Goal: Communication & Community: Answer question/provide support

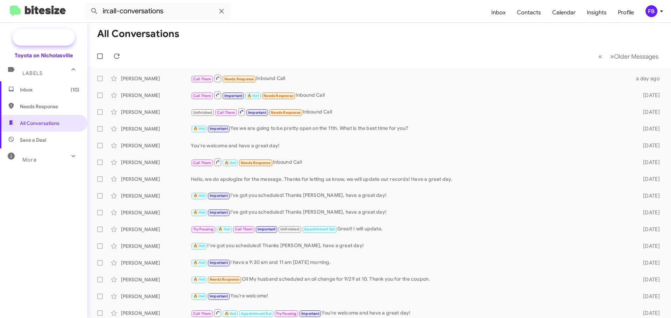
click at [39, 36] on span "New Campaign" at bounding box center [52, 37] width 36 height 7
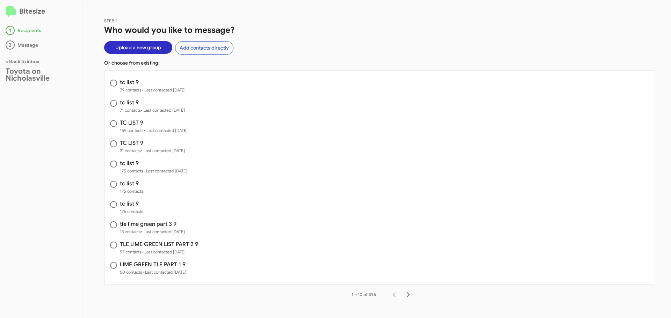
click at [140, 46] on span "Upload a new group" at bounding box center [138, 47] width 46 height 13
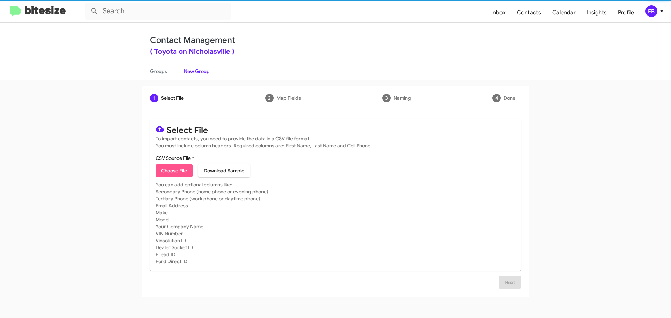
click at [180, 171] on span "Choose File" at bounding box center [174, 171] width 26 height 13
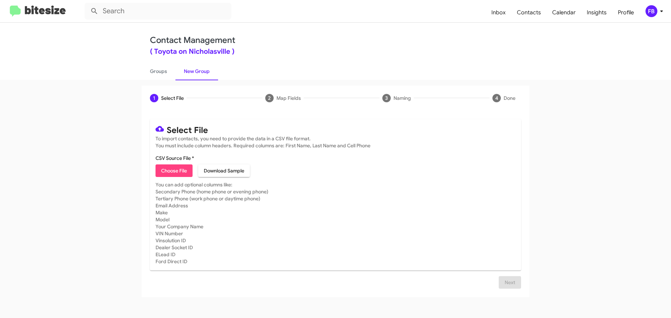
type input "tc oct list 10"
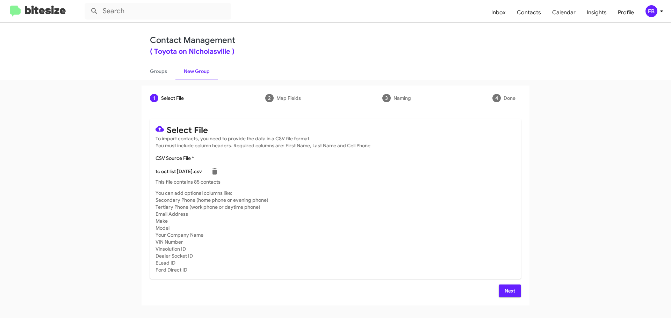
click at [510, 289] on span "Next" at bounding box center [509, 291] width 11 height 13
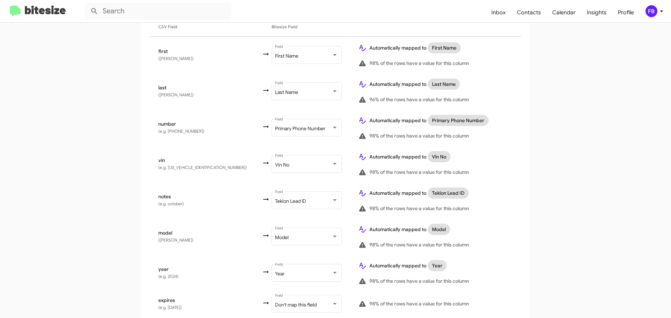
scroll to position [156, 0]
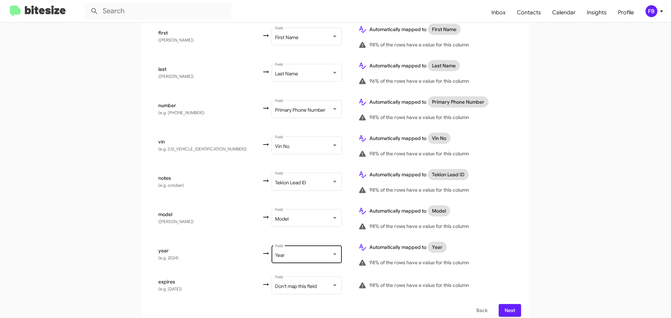
click at [282, 254] on div "Year Field" at bounding box center [306, 253] width 63 height 19
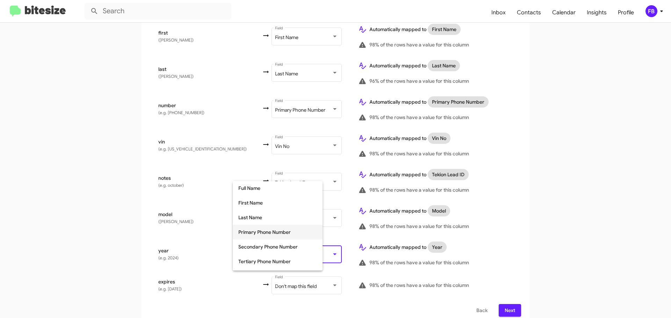
scroll to position [88, 0]
click at [259, 231] on span "Make" at bounding box center [277, 232] width 79 height 15
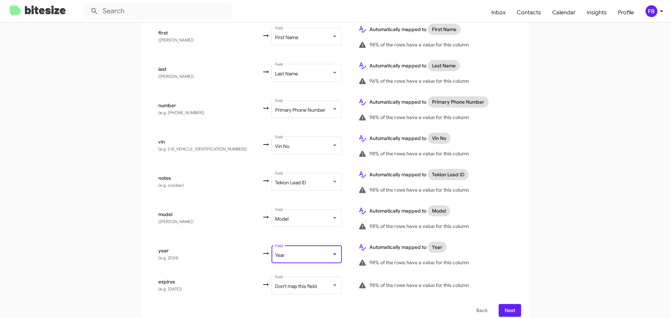
scroll to position [145, 0]
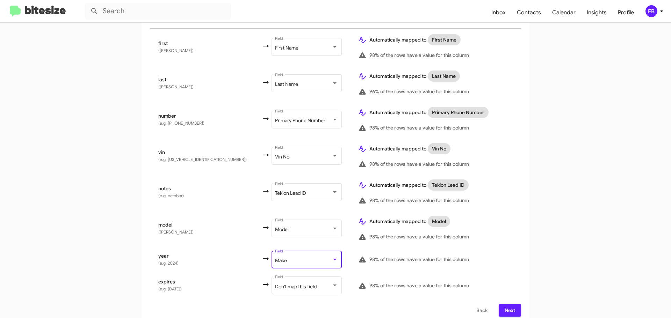
click at [506, 304] on span "Next" at bounding box center [509, 310] width 11 height 13
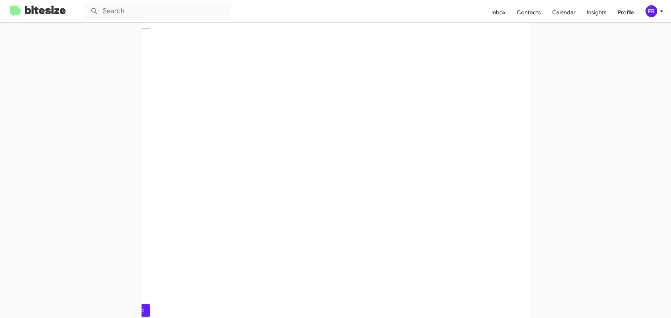
scroll to position [0, 0]
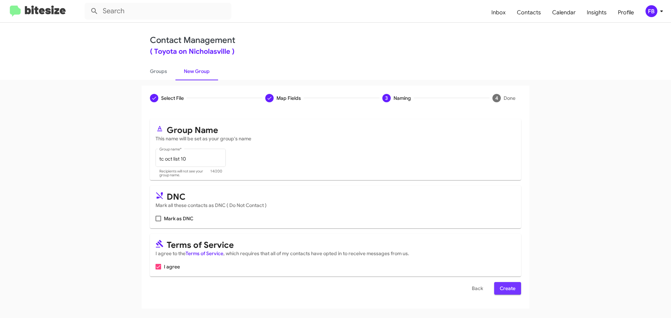
click at [509, 286] on span "Create" at bounding box center [508, 288] width 16 height 13
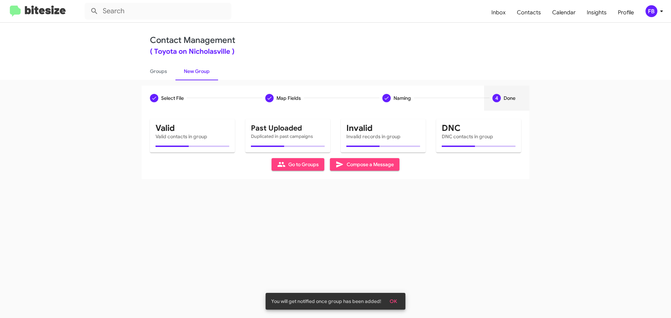
click at [360, 167] on span "Compose a Message" at bounding box center [365, 164] width 58 height 13
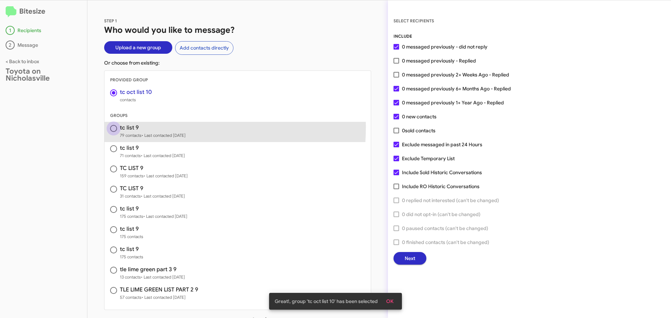
click at [115, 126] on span at bounding box center [113, 128] width 7 height 7
click at [115, 126] on input "radio" at bounding box center [113, 128] width 7 height 7
radio input "false"
radio input "true"
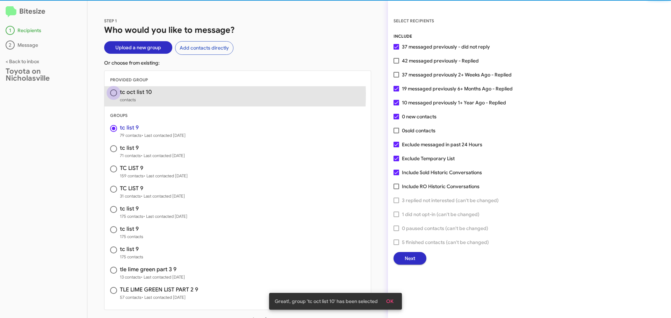
click at [112, 94] on span at bounding box center [113, 92] width 7 height 7
click at [112, 94] on input "radio" at bounding box center [113, 92] width 7 height 7
radio input "true"
radio input "false"
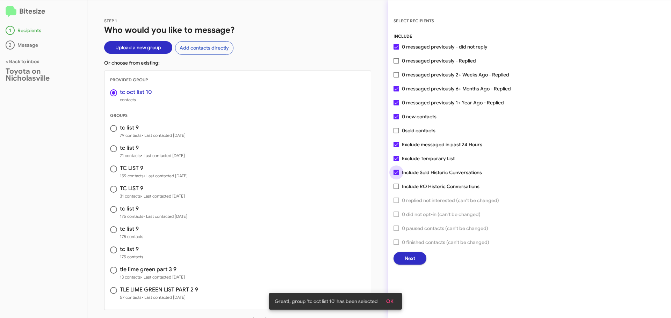
drag, startPoint x: 396, startPoint y: 171, endPoint x: 396, endPoint y: 157, distance: 14.0
click at [396, 171] on span at bounding box center [397, 173] width 6 height 6
click at [396, 175] on input "Include Sold Historic Conversations" at bounding box center [396, 175] width 0 height 0
checkbox input "false"
click at [396, 157] on span at bounding box center [397, 159] width 6 height 6
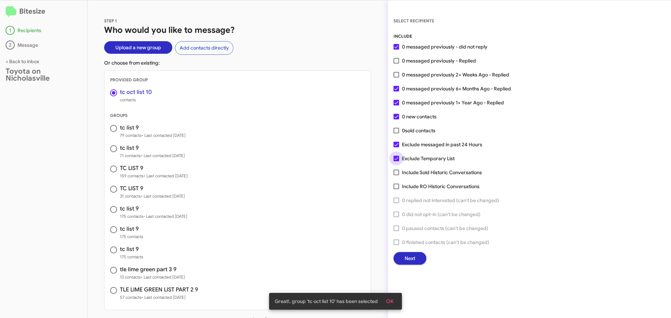
click at [396, 161] on input "Exclude Temporary List" at bounding box center [396, 161] width 0 height 0
checkbox input "false"
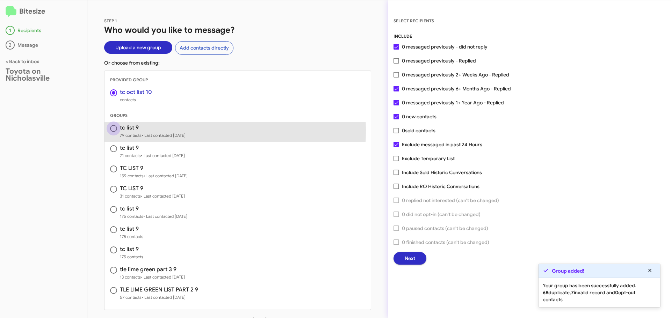
click at [114, 130] on span at bounding box center [113, 128] width 7 height 7
click at [114, 130] on input "radio" at bounding box center [113, 128] width 7 height 7
radio input "false"
radio input "true"
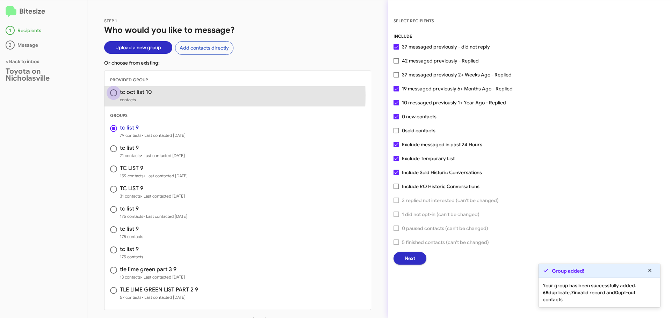
click at [114, 95] on span at bounding box center [113, 92] width 7 height 7
click at [114, 95] on input "radio" at bounding box center [113, 92] width 7 height 7
radio input "true"
radio input "false"
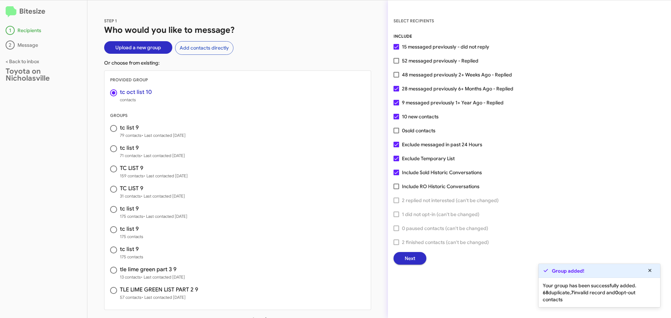
click at [398, 171] on span at bounding box center [397, 173] width 6 height 6
click at [396, 175] on input "Include Sold Historic Conversations" at bounding box center [396, 175] width 0 height 0
checkbox input "false"
click at [395, 159] on span at bounding box center [397, 159] width 6 height 6
click at [396, 161] on input "Exclude Temporary List" at bounding box center [396, 161] width 0 height 0
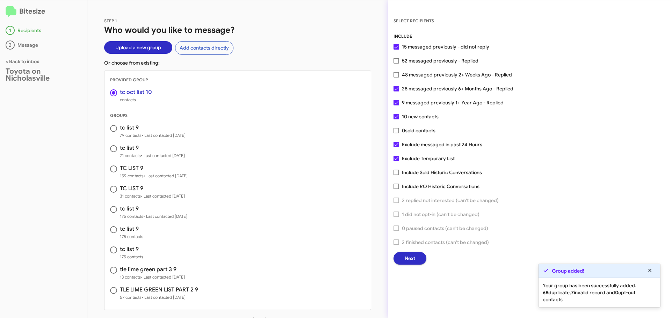
checkbox input "false"
click at [412, 258] on span "Next" at bounding box center [410, 258] width 10 height 13
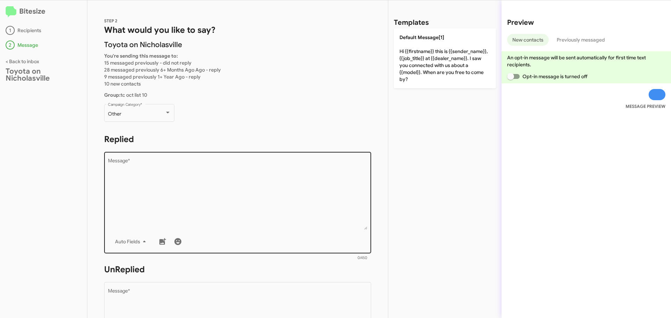
click at [142, 168] on textarea "Message *" at bounding box center [238, 194] width 260 height 71
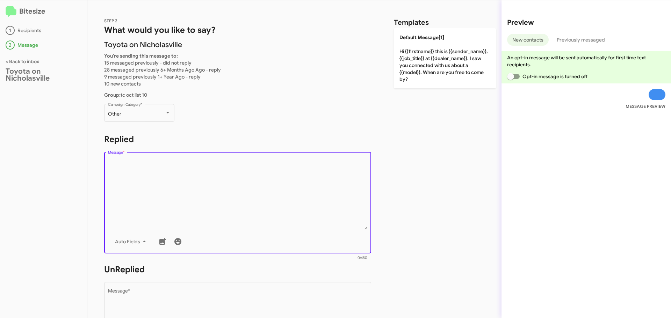
paste textarea "Hi {{firstname}}, this is Faith with Toyota on Nicholasville. Your {{make}} {{m…"
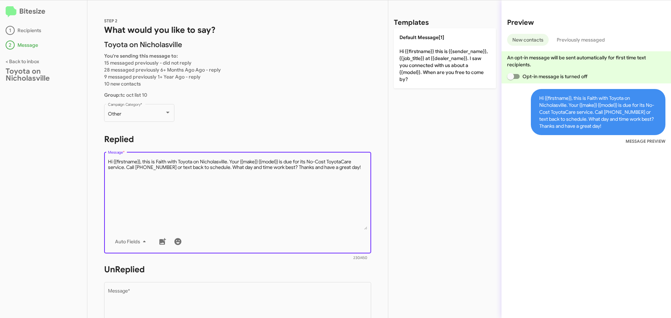
scroll to position [116, 0]
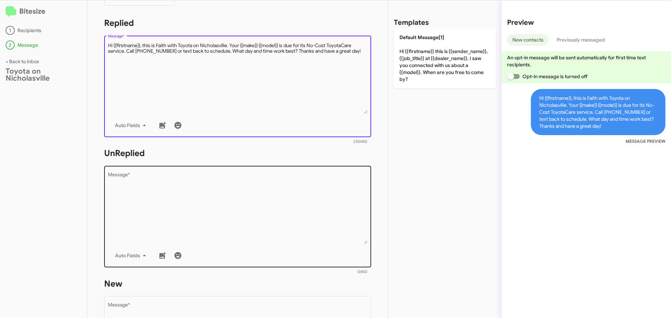
type textarea "Hi {{firstname}}, this is Faith with Toyota on Nicholasville. Your {{make}} {{m…"
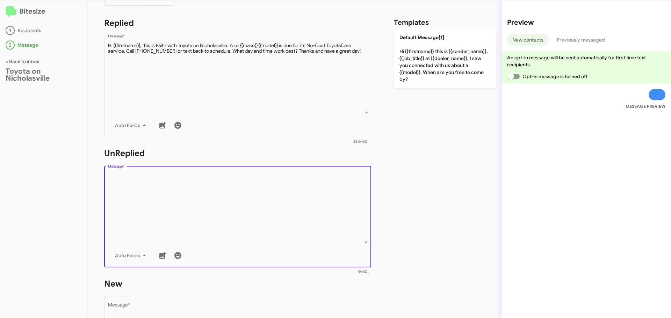
paste textarea "Hi {{firstname}}, this is Faith with Toyota on Nicholasville. Your {{make}} {{m…"
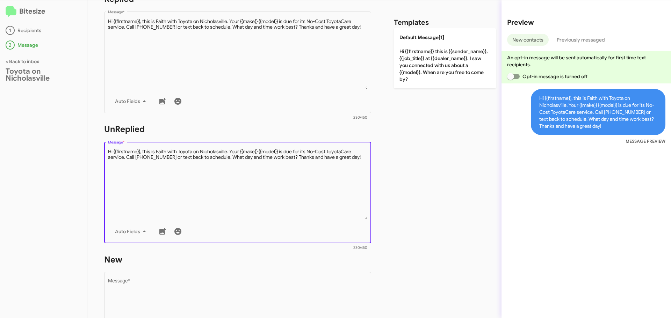
scroll to position [175, 0]
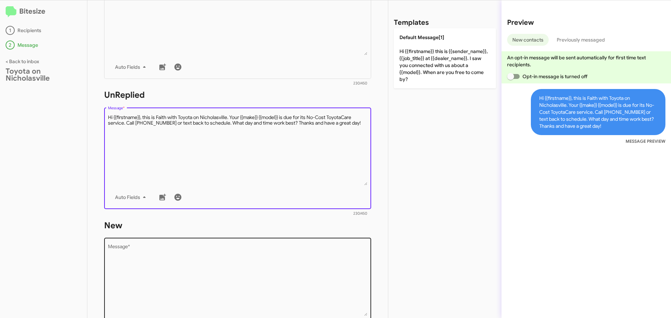
type textarea "Hi {{firstname}}, this is Faith with Toyota on Nicholasville. Your {{make}} {{m…"
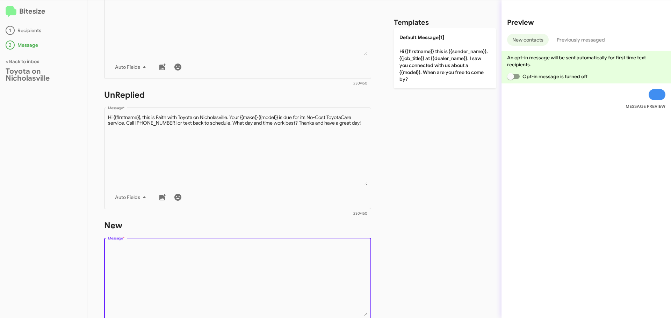
paste textarea "Hi {{firstname}}, this is Faith with Toyota on Nicholasville. Your {{make}} {{m…"
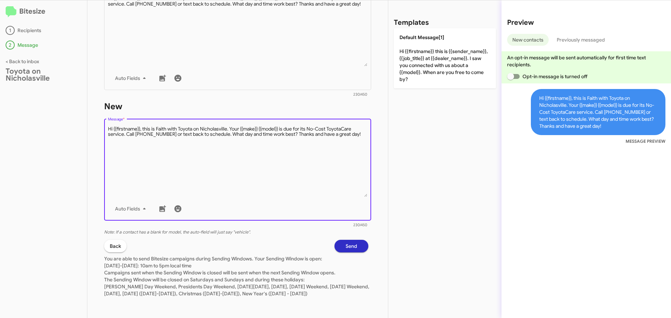
scroll to position [301, 0]
type textarea "Hi {{firstname}}, this is Faith with Toyota on Nicholasville. Your {{make}} {{m…"
click at [358, 240] on button "Send" at bounding box center [352, 246] width 34 height 13
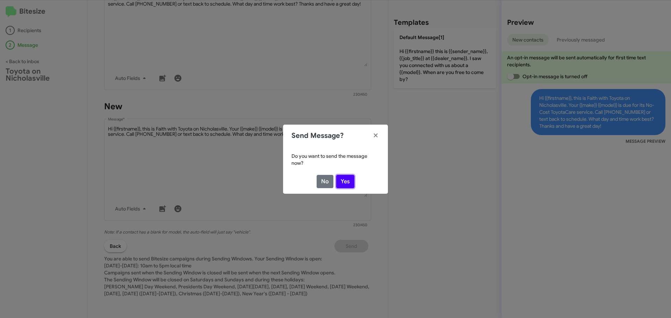
click at [349, 183] on button "Yes" at bounding box center [345, 181] width 18 height 13
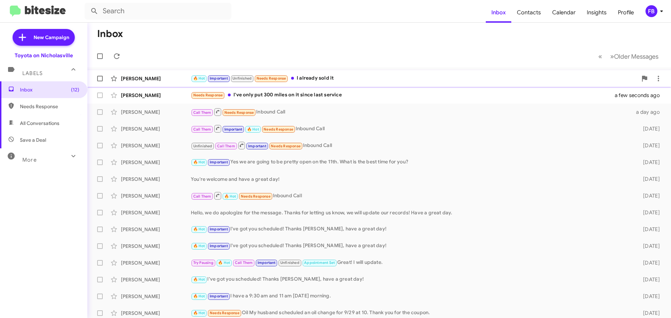
click at [340, 78] on div "🔥 Hot Important Unfinished Needs Response I already sold it" at bounding box center [414, 78] width 447 height 8
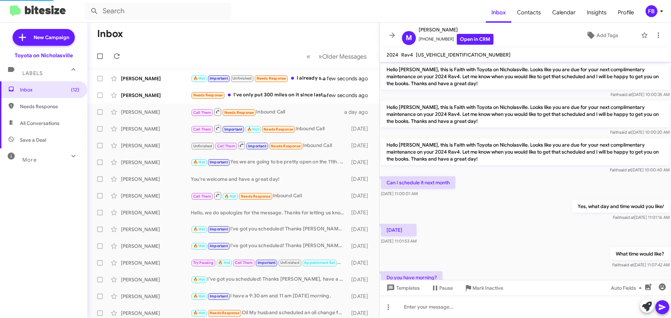
scroll to position [376, 0]
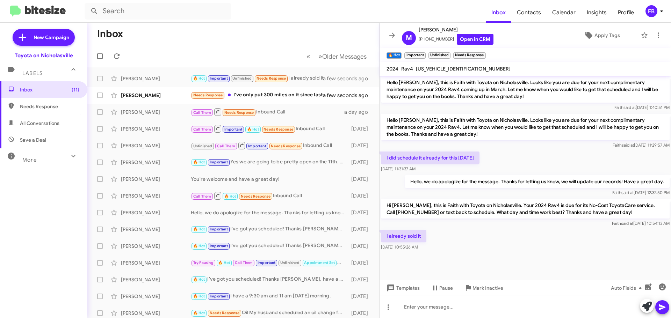
click at [456, 69] on span "[US_VEHICLE_IDENTIFICATION_NUMBER]" at bounding box center [463, 69] width 95 height 6
copy span "[US_VEHICLE_IDENTIFICATION_NUMBER]"
click at [415, 289] on span "Templates" at bounding box center [402, 288] width 35 height 13
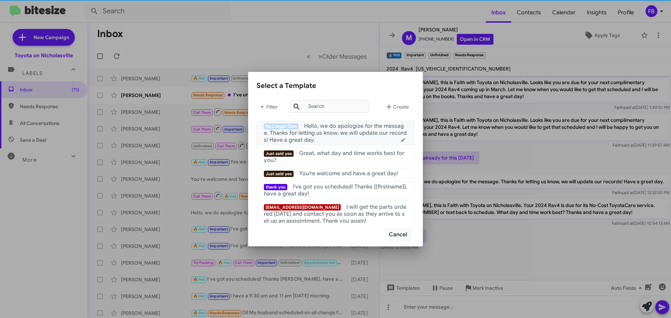
click at [352, 128] on span "Hello, we do apologize for the message. Thanks for letting us know, we will upd…" at bounding box center [335, 133] width 143 height 21
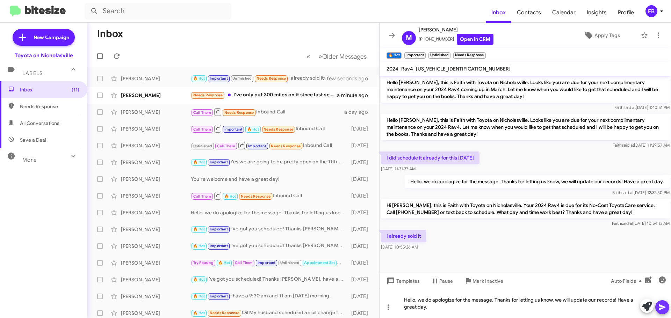
click at [663, 308] on icon at bounding box center [662, 308] width 7 height 6
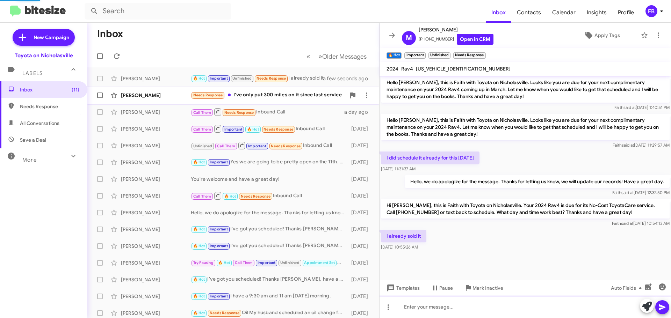
scroll to position [0, 0]
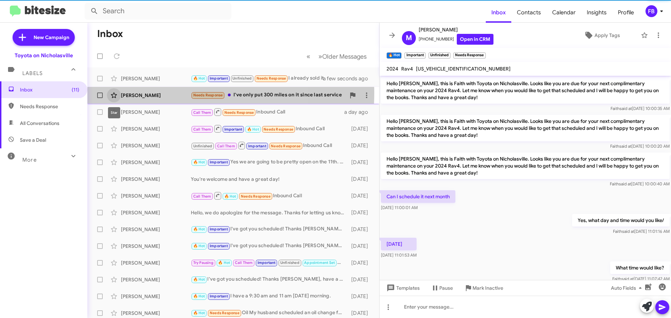
click at [119, 92] on span at bounding box center [114, 95] width 14 height 8
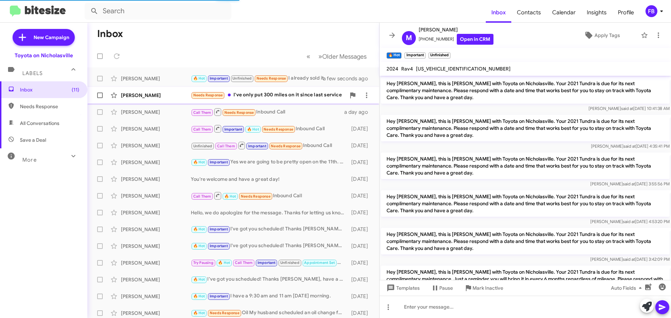
click at [136, 98] on div "[PERSON_NAME]" at bounding box center [156, 95] width 70 height 7
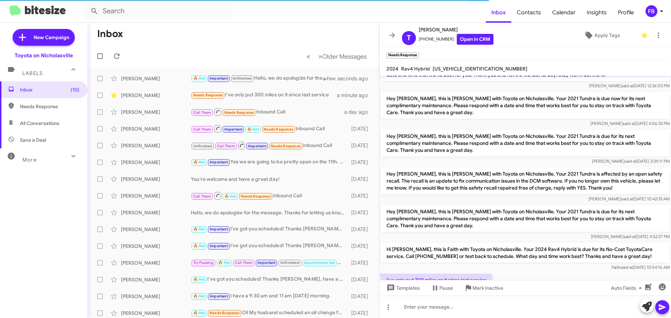
scroll to position [258, 0]
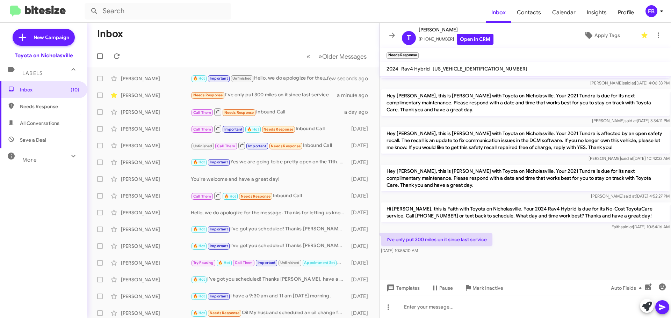
click at [456, 70] on span "[US_VEHICLE_IDENTIFICATION_NUMBER]" at bounding box center [480, 69] width 95 height 6
copy span "[US_VEHICLE_IDENTIFICATION_NUMBER]"
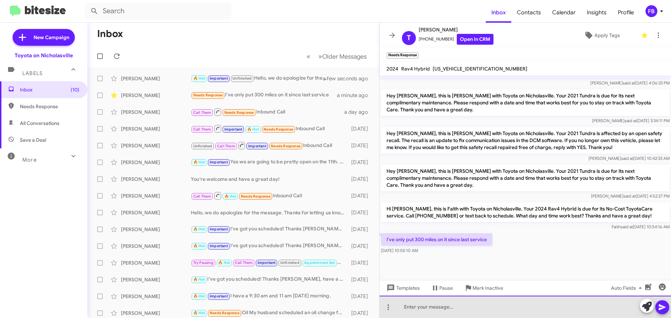
click at [429, 307] on div at bounding box center [526, 307] width 292 height 22
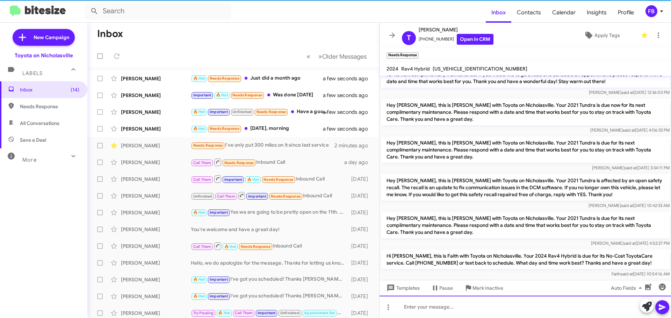
scroll to position [269, 0]
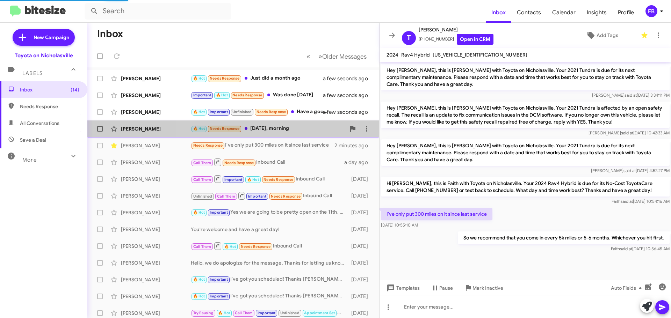
click at [280, 128] on div "🔥 Hot Needs Response [DATE], morning" at bounding box center [268, 129] width 155 height 8
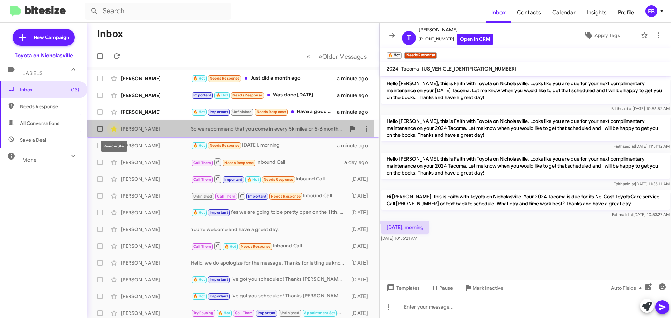
click at [113, 129] on icon at bounding box center [114, 129] width 6 height 6
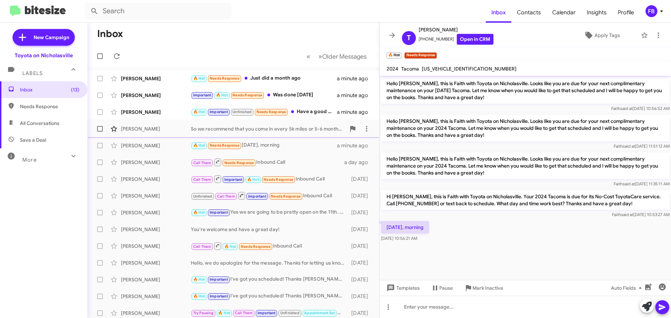
click at [465, 67] on span "[US_VEHICLE_IDENTIFICATION_NUMBER]" at bounding box center [469, 69] width 95 height 6
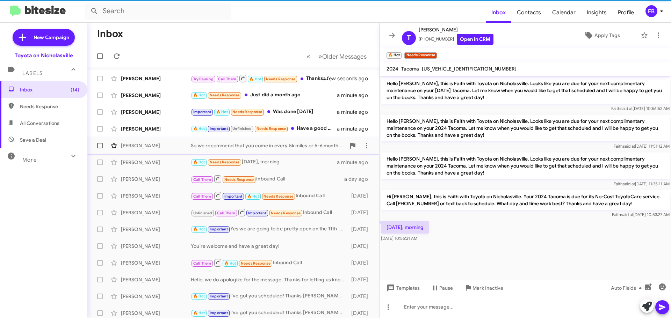
copy span "[US_VEHICLE_IDENTIFICATION_NUMBER]"
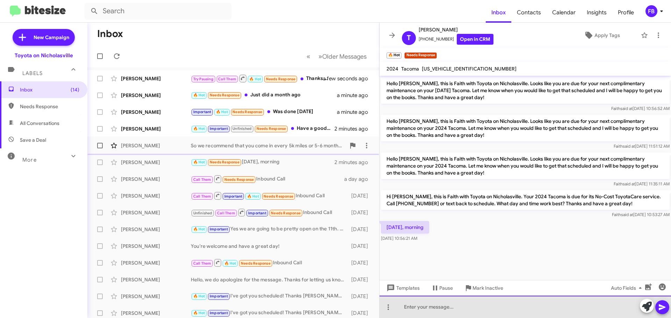
click at [423, 310] on div at bounding box center [526, 307] width 292 height 22
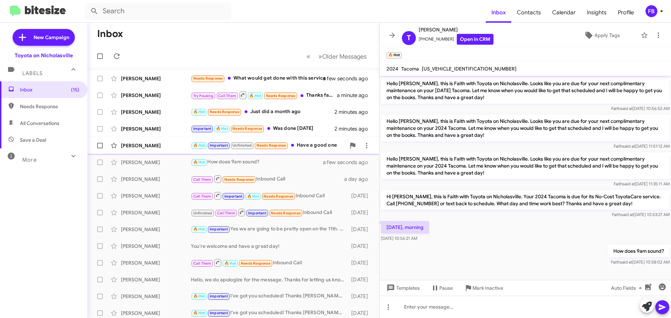
click at [318, 143] on div "🔥 Hot Important Unfinished Needs Response Have a good one" at bounding box center [268, 146] width 155 height 8
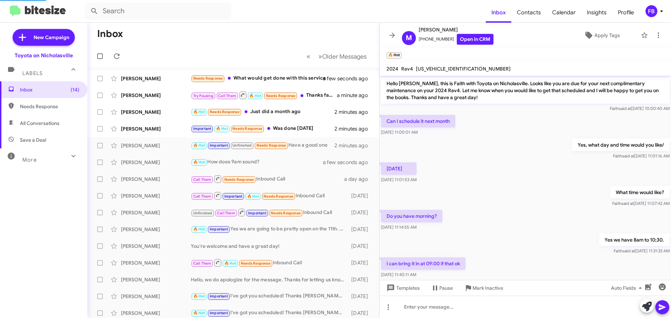
scroll to position [362, 0]
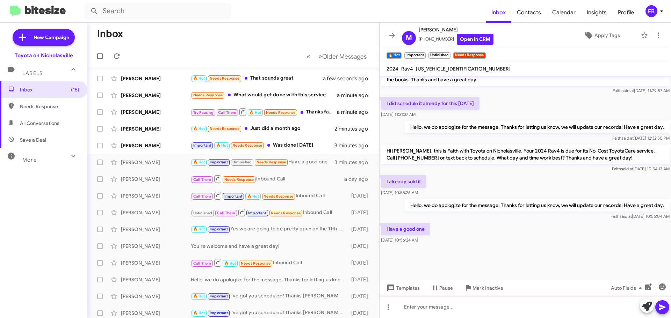
click at [432, 301] on div at bounding box center [526, 307] width 292 height 22
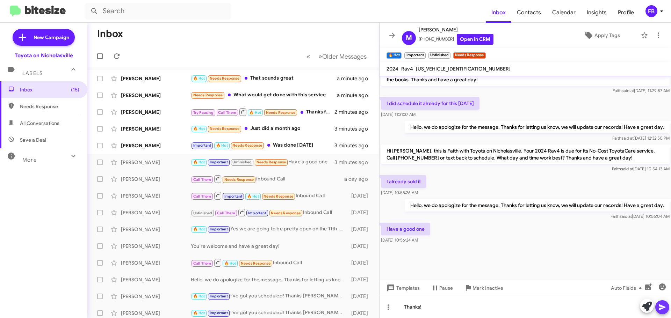
click at [662, 305] on icon at bounding box center [662, 307] width 8 height 8
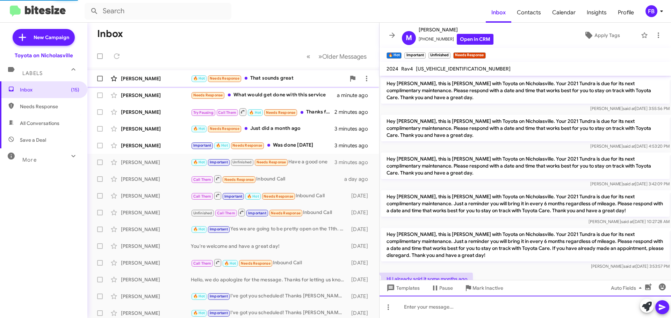
scroll to position [35, 0]
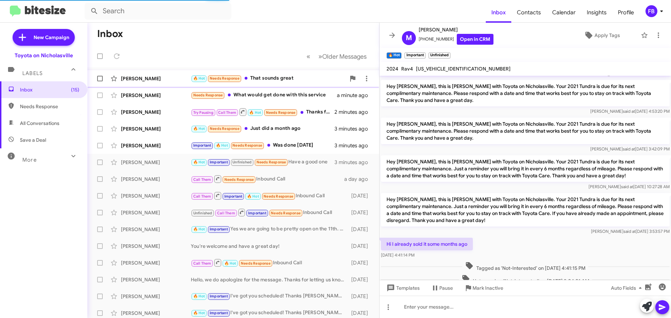
click at [149, 78] on div "[PERSON_NAME]" at bounding box center [156, 78] width 70 height 7
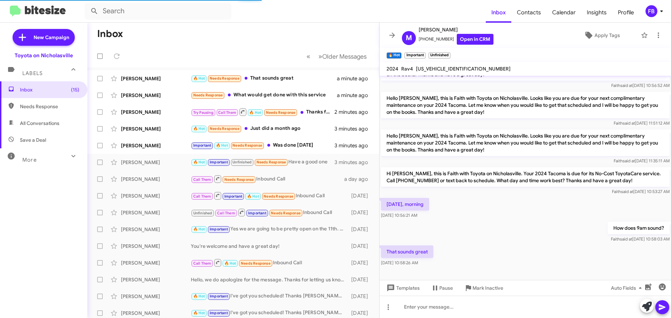
scroll to position [23, 0]
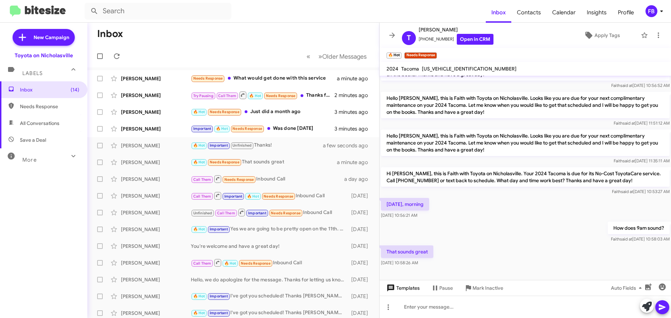
click at [408, 288] on span "Templates" at bounding box center [402, 288] width 35 height 13
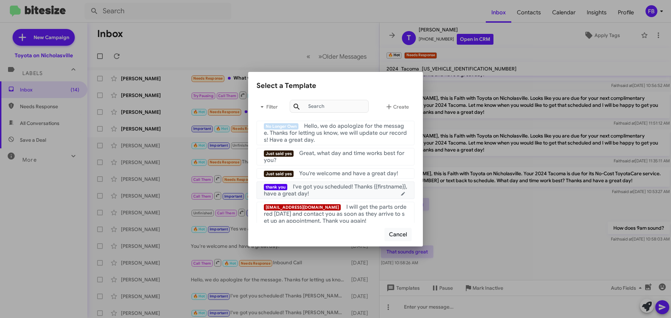
click at [365, 190] on div "thank you I've got you scheduled! Thanks {{firstname}}, have a great day!" at bounding box center [335, 191] width 143 height 14
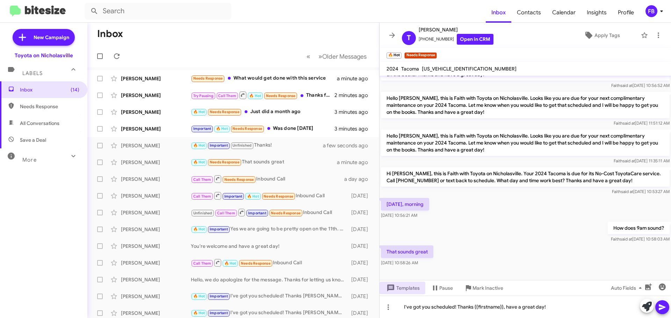
click at [661, 307] on icon at bounding box center [662, 308] width 7 height 6
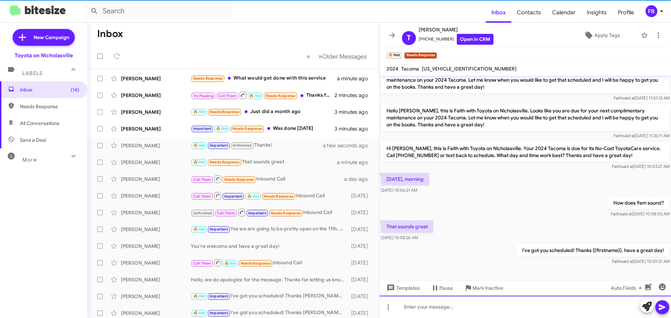
scroll to position [49, 0]
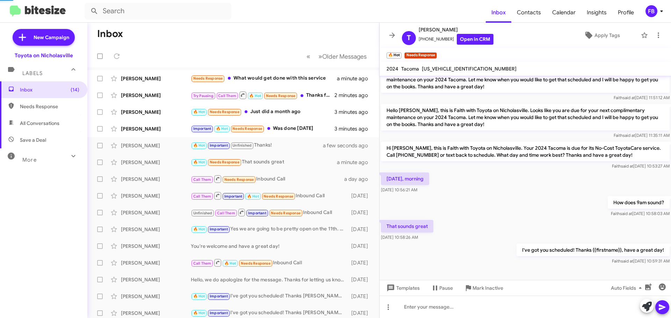
click at [450, 67] on span "[US_VEHICLE_IDENTIFICATION_NUMBER]" at bounding box center [469, 69] width 95 height 6
copy span "[US_VEHICLE_IDENTIFICATION_NUMBER]"
drag, startPoint x: 141, startPoint y: 129, endPoint x: 160, endPoint y: 133, distance: 20.3
click at [141, 129] on div "[PERSON_NAME]" at bounding box center [156, 128] width 70 height 7
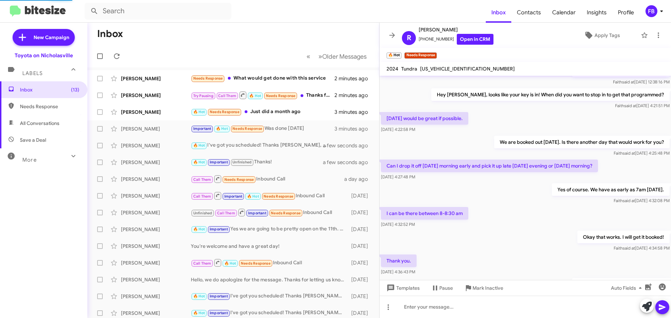
scroll to position [146, 0]
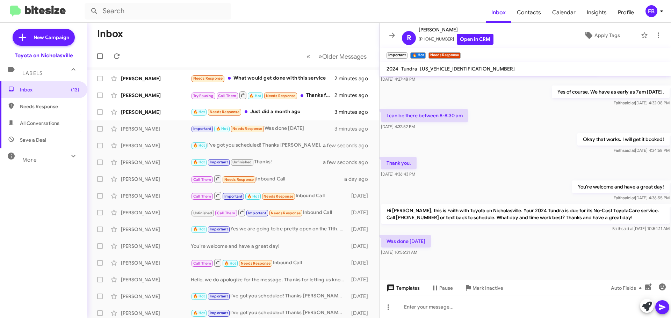
click at [416, 289] on span "Templates" at bounding box center [402, 288] width 35 height 13
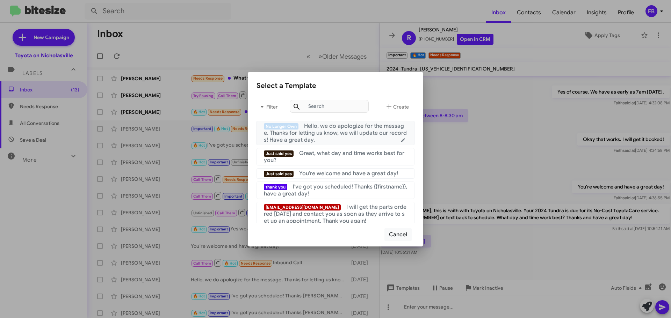
click at [358, 130] on span "Hello, we do apologize for the message. Thanks for letting us know, we will upd…" at bounding box center [335, 133] width 143 height 21
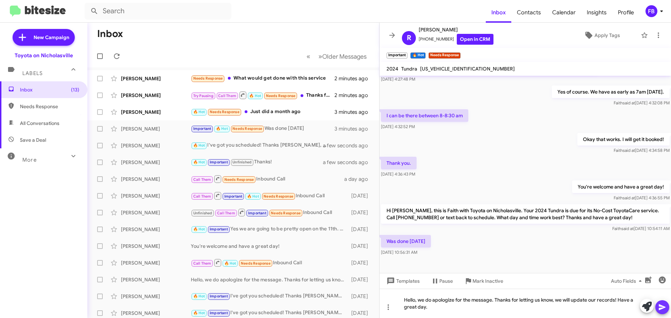
click at [663, 307] on icon at bounding box center [662, 308] width 7 height 6
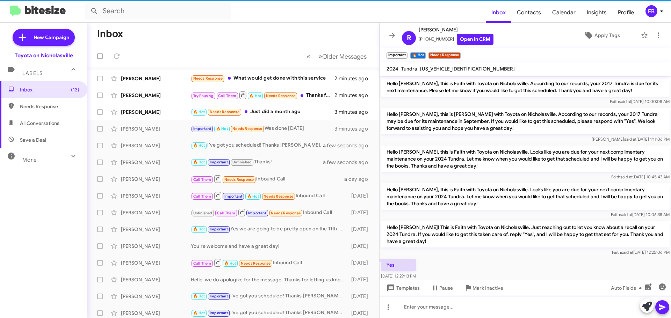
scroll to position [35, 0]
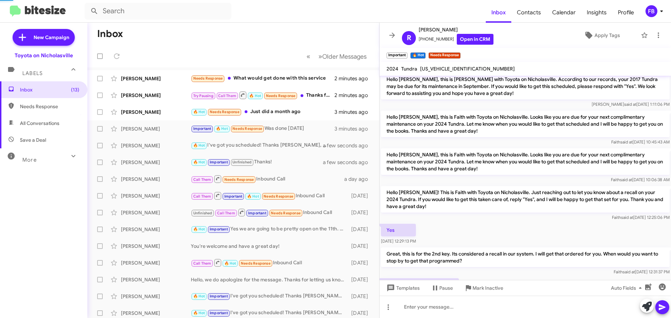
click at [462, 70] on span "[US_VEHICLE_IDENTIFICATION_NUMBER]" at bounding box center [467, 69] width 95 height 6
click at [461, 69] on span "[US_VEHICLE_IDENTIFICATION_NUMBER]" at bounding box center [467, 69] width 95 height 6
copy span "[US_VEHICLE_IDENTIFICATION_NUMBER]"
drag, startPoint x: 174, startPoint y: 112, endPoint x: 178, endPoint y: 113, distance: 4.3
click at [174, 112] on div "[PERSON_NAME]" at bounding box center [156, 112] width 70 height 7
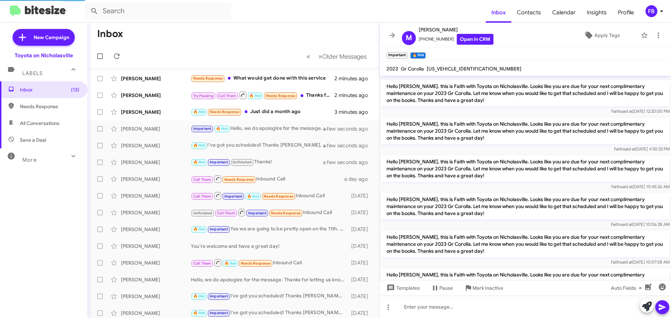
scroll to position [181, 0]
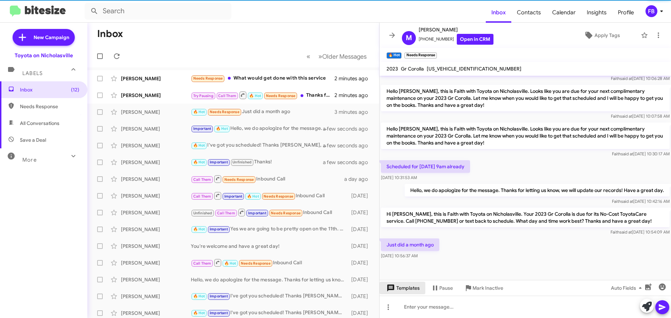
click at [412, 287] on span "Templates" at bounding box center [402, 288] width 35 height 13
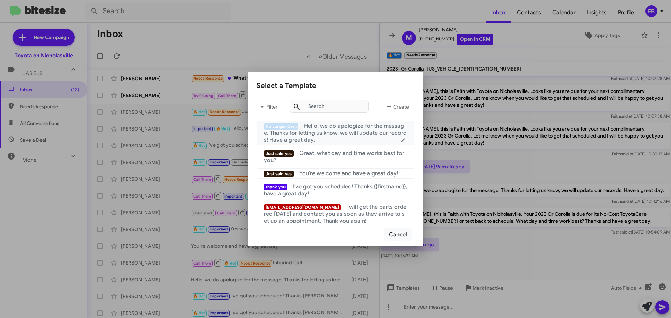
click at [349, 134] on span "Hello, we do apologize for the message. Thanks for letting us know, we will upd…" at bounding box center [335, 133] width 143 height 21
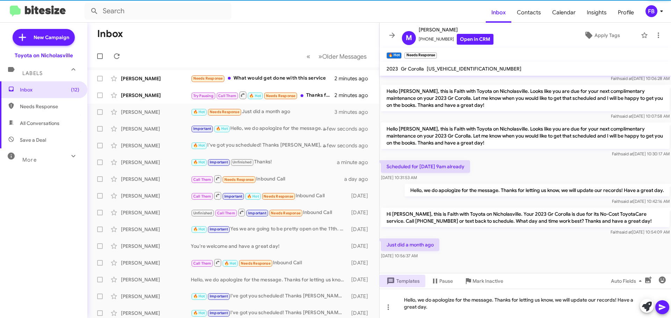
click at [664, 310] on icon at bounding box center [662, 307] width 8 height 8
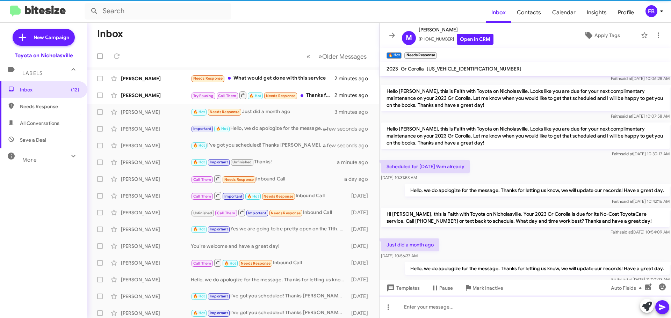
scroll to position [0, 0]
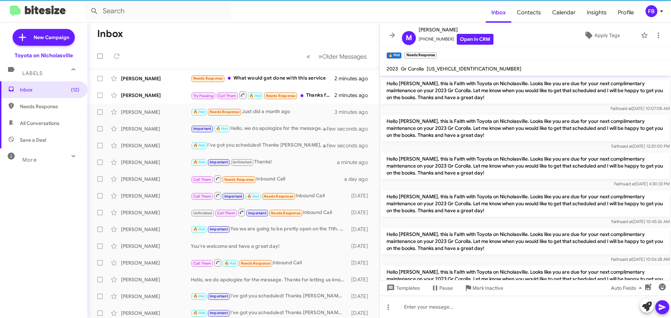
click at [460, 68] on span "[US_VEHICLE_IDENTIFICATION_NUMBER]" at bounding box center [474, 69] width 95 height 6
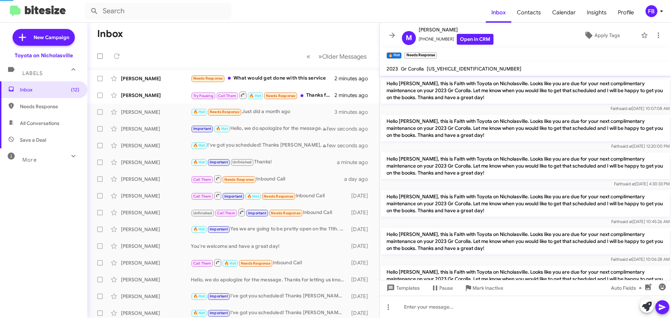
click at [460, 68] on span "[US_VEHICLE_IDENTIFICATION_NUMBER]" at bounding box center [474, 69] width 95 height 6
copy span "[US_VEHICLE_IDENTIFICATION_NUMBER]"
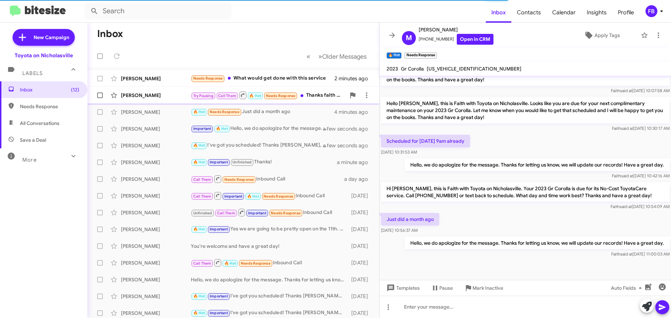
click at [151, 98] on div "[PERSON_NAME]" at bounding box center [156, 95] width 70 height 7
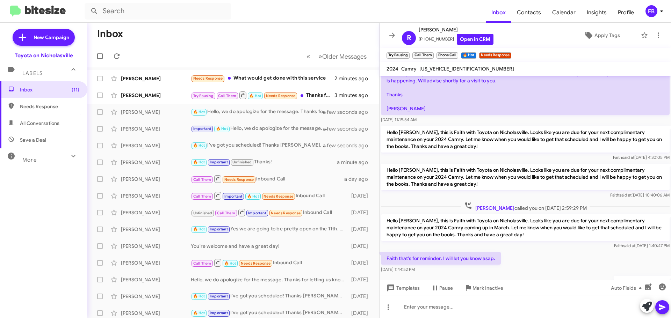
scroll to position [841, 0]
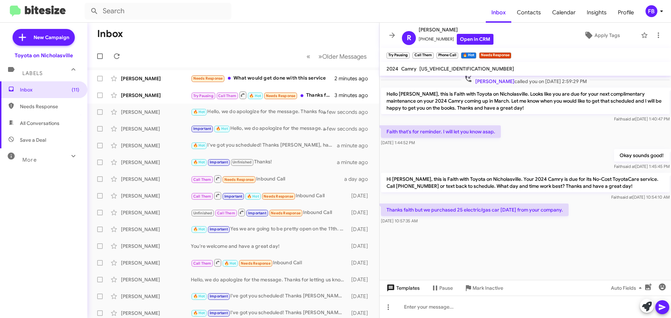
click at [411, 289] on span "Templates" at bounding box center [402, 288] width 35 height 13
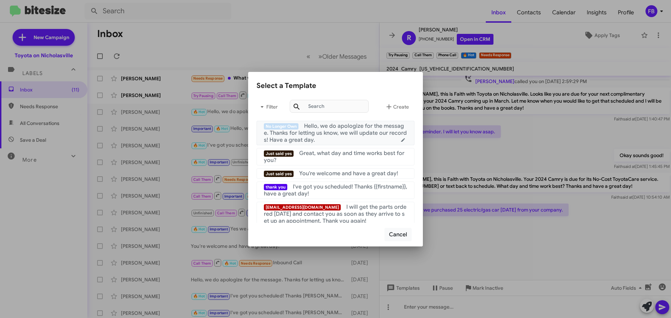
click at [340, 136] on span "Hello, we do apologize for the message. Thanks for letting us know, we will upd…" at bounding box center [335, 133] width 143 height 21
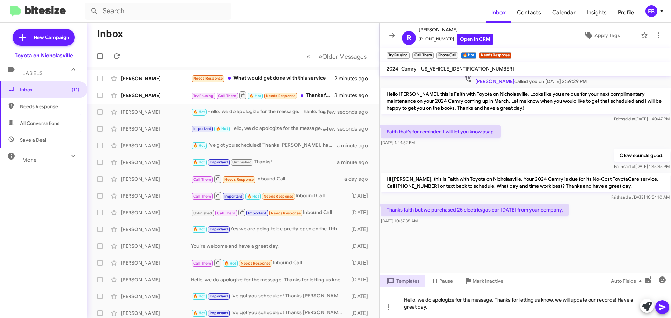
click at [662, 305] on icon at bounding box center [662, 307] width 8 height 8
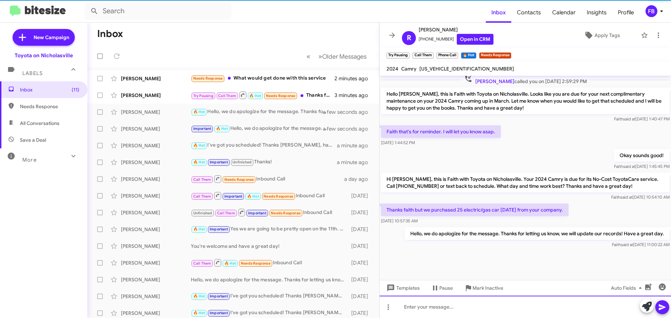
scroll to position [0, 0]
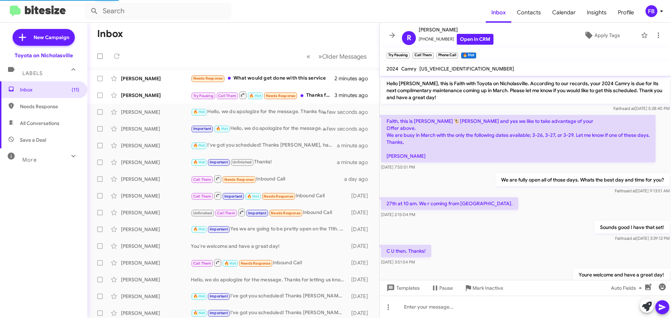
click at [444, 72] on div "[US_VEHICLE_IDENTIFICATION_NUMBER]" at bounding box center [467, 69] width 98 height 8
click at [444, 71] on span "[US_VEHICLE_IDENTIFICATION_NUMBER]" at bounding box center [466, 69] width 95 height 6
copy span "[US_VEHICLE_IDENTIFICATION_NUMBER]"
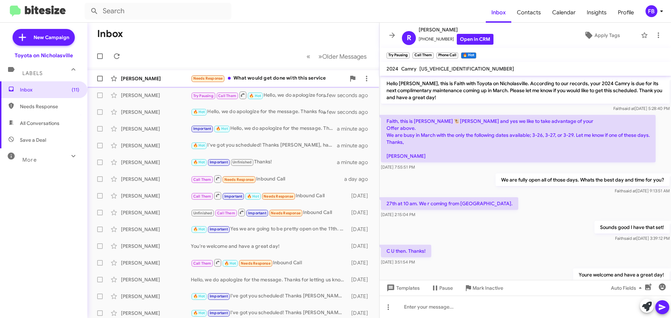
drag, startPoint x: 279, startPoint y: 77, endPoint x: 286, endPoint y: 79, distance: 6.9
click at [279, 77] on div "Needs Response What would get done with this service" at bounding box center [268, 78] width 155 height 8
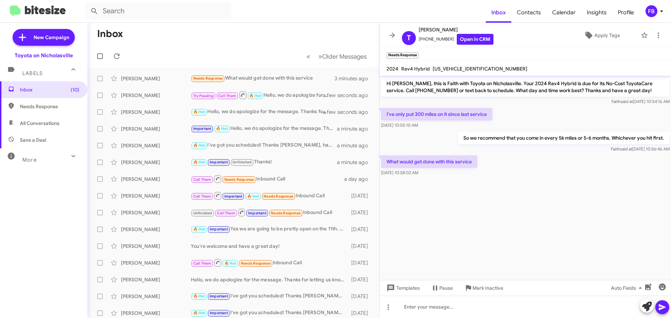
click at [467, 67] on span "[US_VEHICLE_IDENTIFICATION_NUMBER]" at bounding box center [480, 69] width 95 height 6
copy span "[US_VEHICLE_IDENTIFICATION_NUMBER]"
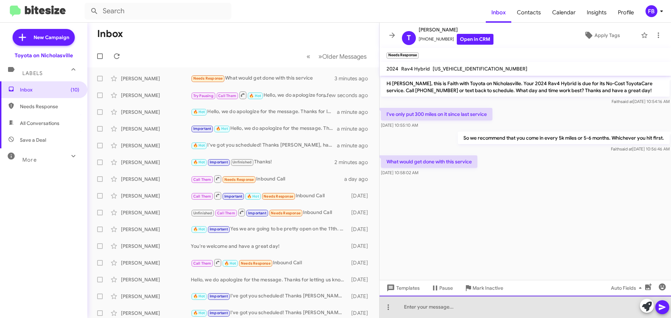
drag, startPoint x: 448, startPoint y: 310, endPoint x: 446, endPoint y: 304, distance: 6.1
click at [447, 308] on div at bounding box center [526, 307] width 292 height 22
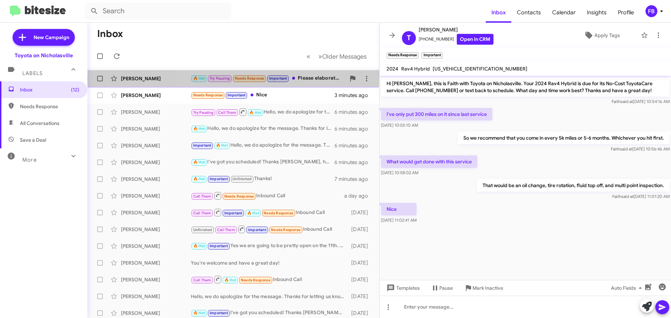
click at [312, 79] on div "🔥 Hot Try Pausing Needs Response Important Please elaborate on the no-cost Toyo…" at bounding box center [268, 78] width 155 height 8
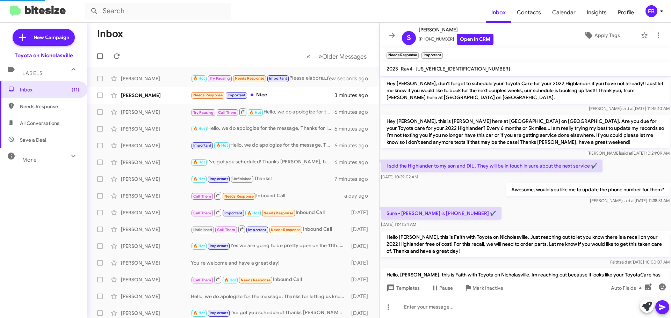
scroll to position [251, 0]
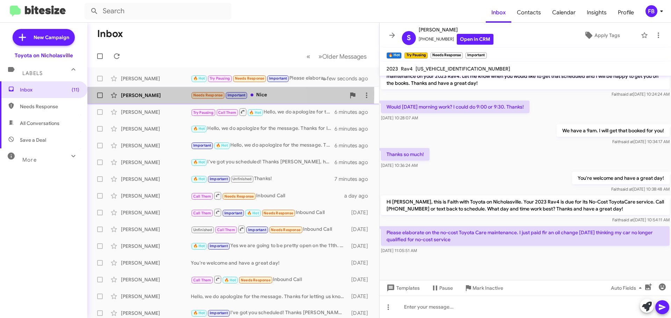
click at [163, 94] on div "[PERSON_NAME]" at bounding box center [156, 95] width 70 height 7
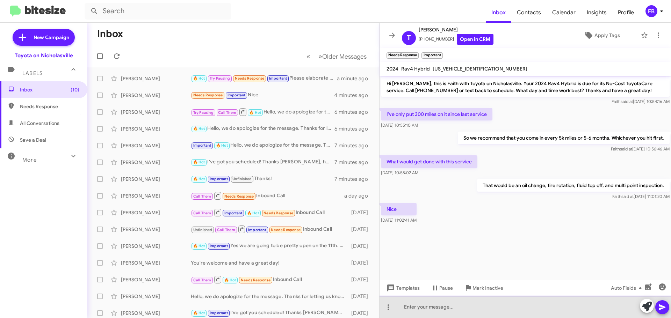
click at [428, 304] on div at bounding box center [526, 307] width 292 height 22
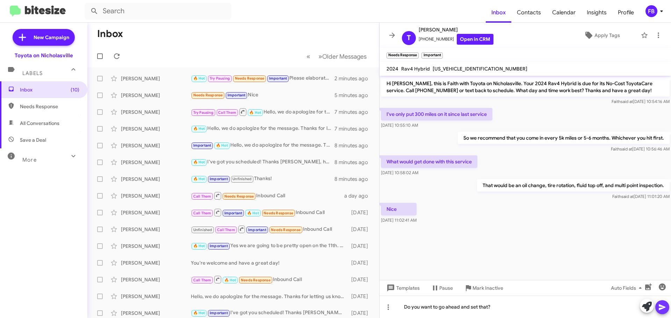
click at [659, 310] on icon at bounding box center [662, 307] width 8 height 8
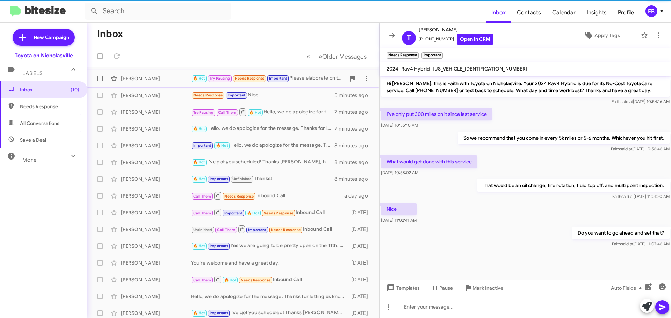
click at [138, 78] on div "[PERSON_NAME]" at bounding box center [156, 78] width 70 height 7
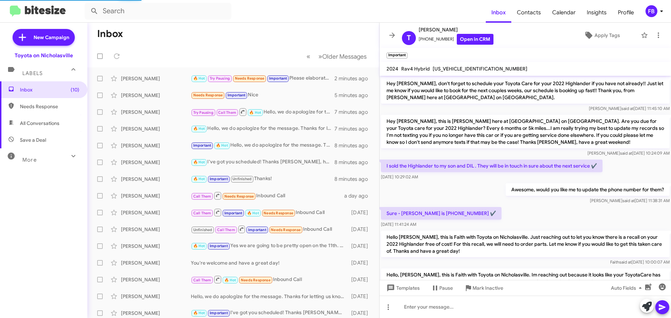
scroll to position [251, 0]
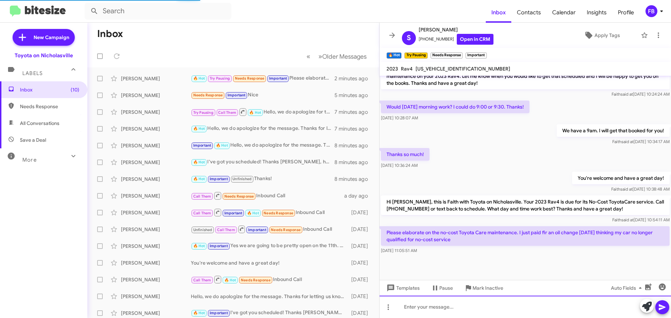
click at [420, 310] on div at bounding box center [526, 307] width 292 height 22
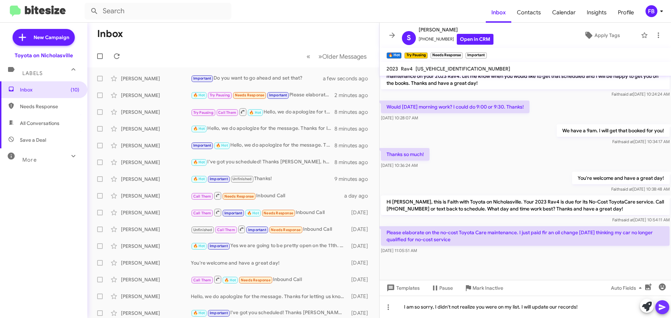
click at [667, 312] on button at bounding box center [662, 308] width 14 height 14
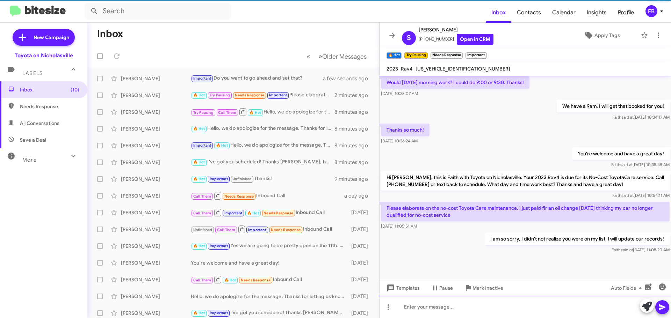
scroll to position [276, 0]
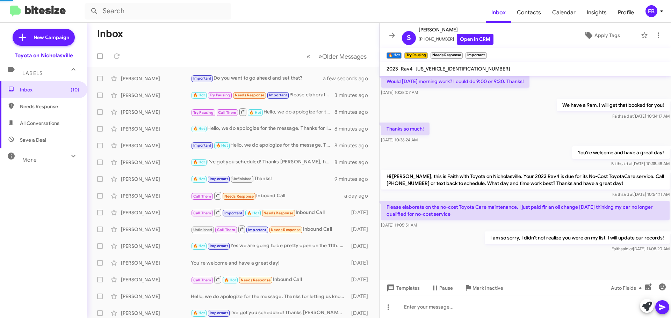
click at [437, 71] on span "[US_VEHICLE_IDENTIFICATION_NUMBER]" at bounding box center [463, 69] width 95 height 6
copy span "[US_VEHICLE_IDENTIFICATION_NUMBER]"
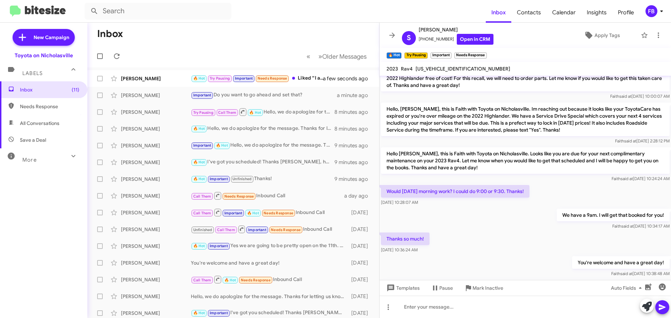
scroll to position [302, 0]
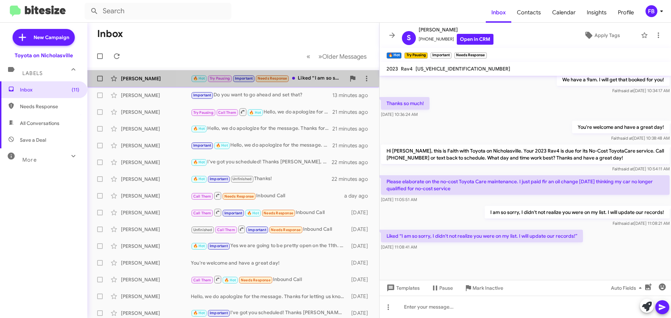
click at [308, 77] on div "🔥 Hot Try Pausing Important Needs Response Liked “I am so sorry, I didn't not r…" at bounding box center [268, 78] width 155 height 8
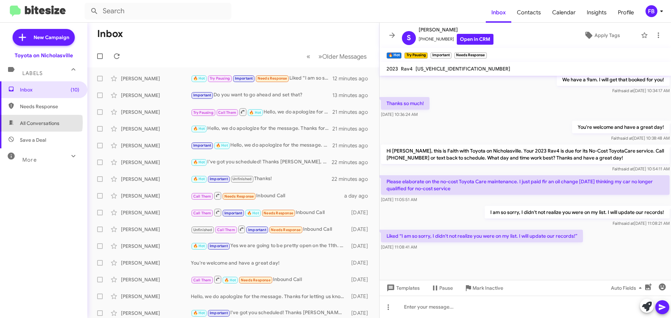
click at [30, 123] on span "All Conversations" at bounding box center [39, 123] width 39 height 7
type input "in:all-conversations"
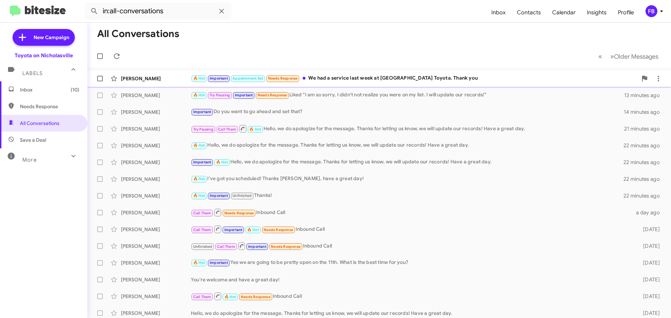
click at [338, 80] on div "🔥 Hot Important Appointment Set Needs Response We had a service last week at Fr…" at bounding box center [414, 78] width 447 height 8
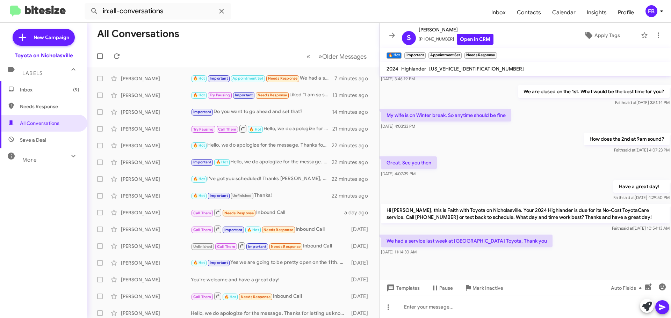
scroll to position [504, 0]
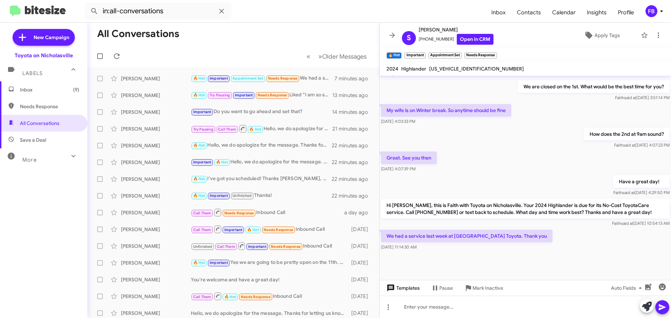
click at [402, 288] on span "Templates" at bounding box center [402, 288] width 35 height 13
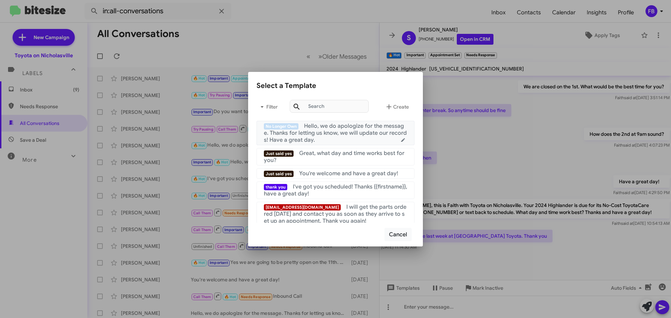
click at [378, 132] on span "Hello, we do apologize for the message. Thanks for letting us know, we will upd…" at bounding box center [335, 133] width 143 height 21
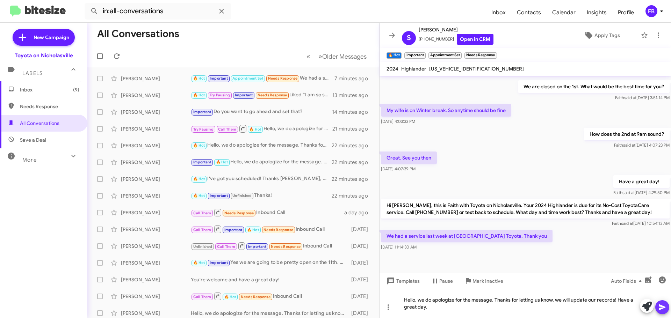
click at [662, 305] on icon at bounding box center [662, 307] width 8 height 8
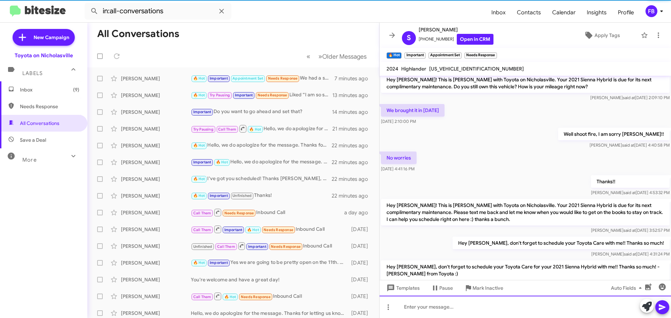
scroll to position [0, 0]
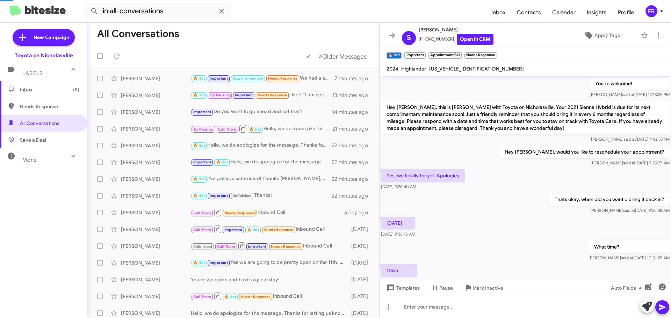
click at [461, 71] on span "[US_VEHICLE_IDENTIFICATION_NUMBER]" at bounding box center [476, 69] width 95 height 6
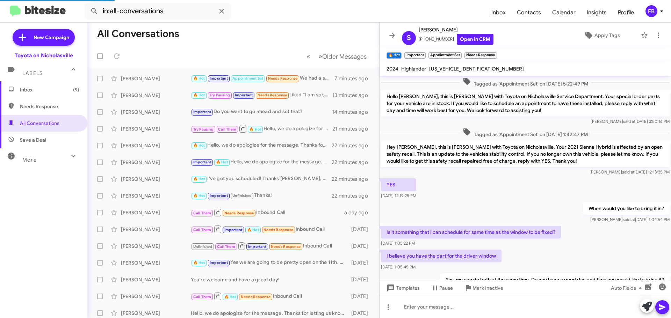
scroll to position [35, 0]
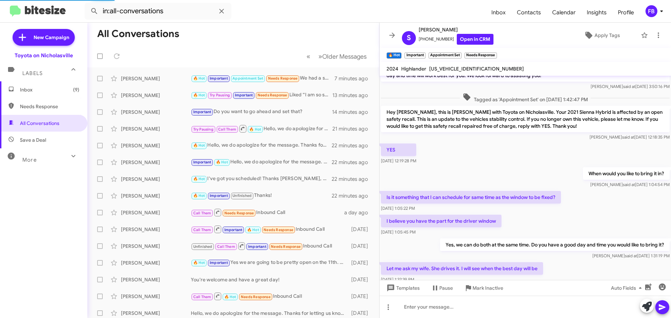
copy span "[US_VEHICLE_IDENTIFICATION_NUMBER]"
click at [46, 87] on span "Inbox (9)" at bounding box center [49, 89] width 59 height 7
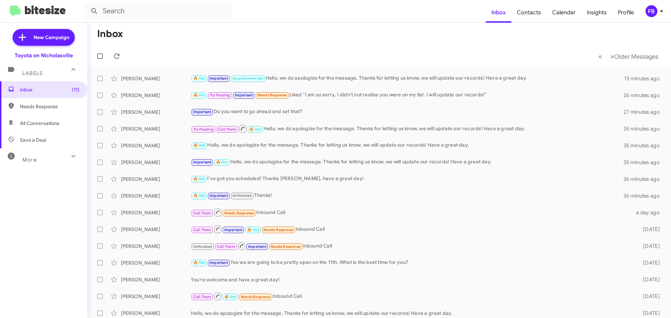
click at [37, 127] on span "All Conversations" at bounding box center [39, 123] width 39 height 7
type input "in:all-conversations"
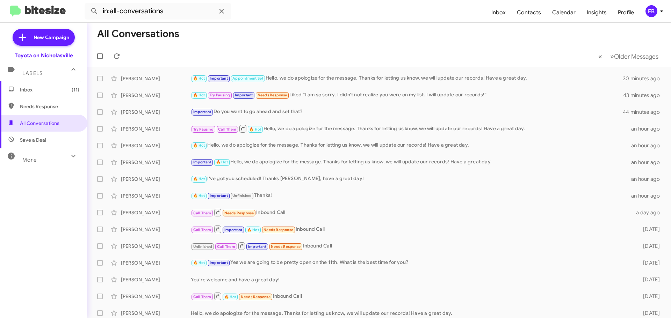
drag, startPoint x: 56, startPoint y: 88, endPoint x: 70, endPoint y: 90, distance: 13.7
click at [56, 88] on span "Inbox (11)" at bounding box center [49, 89] width 59 height 7
